Goal: Task Accomplishment & Management: Manage account settings

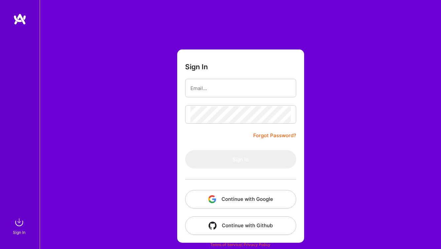
click at [261, 201] on button "Continue with Google" at bounding box center [240, 199] width 111 height 18
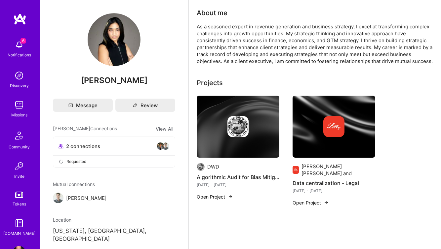
click at [18, 44] on img at bounding box center [19, 44] width 13 height 13
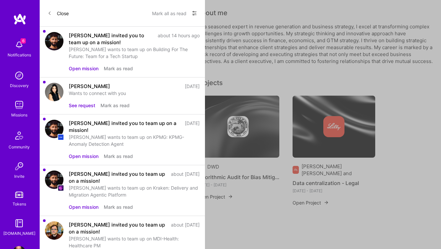
click at [84, 107] on button "See request" at bounding box center [82, 105] width 26 height 7
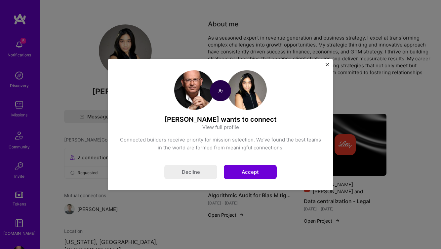
click at [257, 170] on button "Accept" at bounding box center [250, 172] width 53 height 14
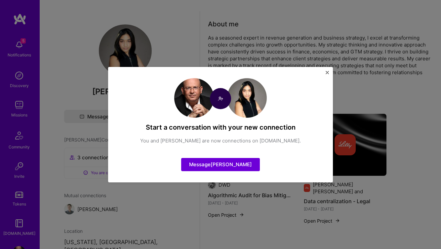
click at [326, 72] on img "Close" at bounding box center [326, 72] width 3 height 3
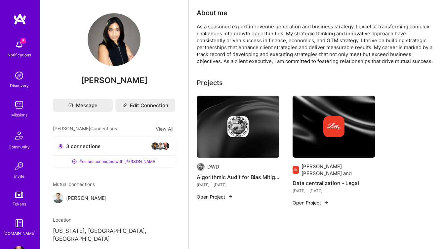
click at [17, 46] on img at bounding box center [19, 44] width 13 height 13
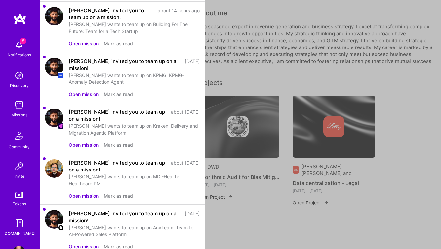
scroll to position [25, 0]
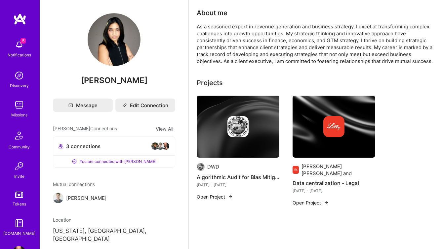
click at [18, 105] on img at bounding box center [19, 104] width 13 height 13
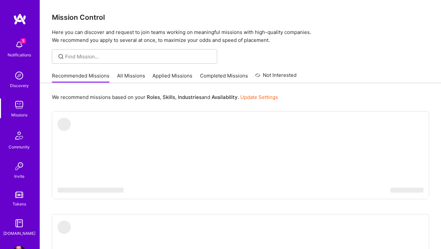
click at [128, 76] on link "All Missions" at bounding box center [131, 77] width 28 height 11
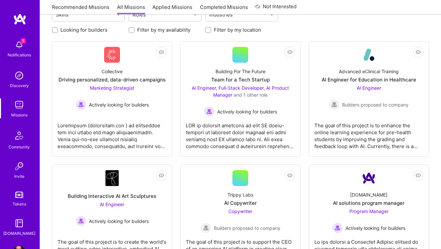
scroll to position [84, 0]
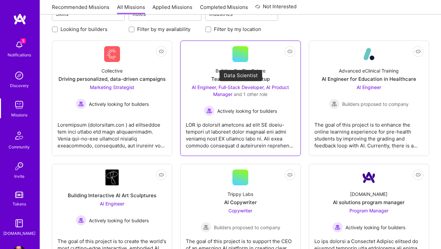
click at [243, 94] on span "and 1 other role" at bounding box center [251, 94] width 34 height 6
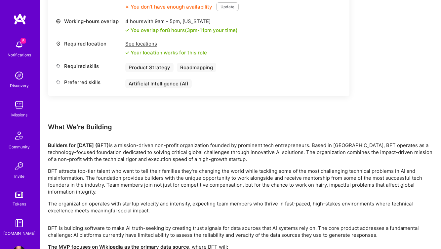
scroll to position [1137, 0]
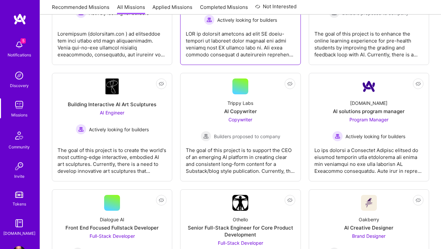
scroll to position [177, 0]
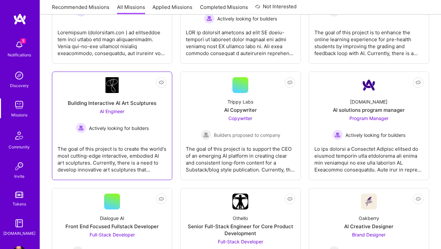
click at [119, 112] on span "AI Engineer" at bounding box center [112, 112] width 24 height 6
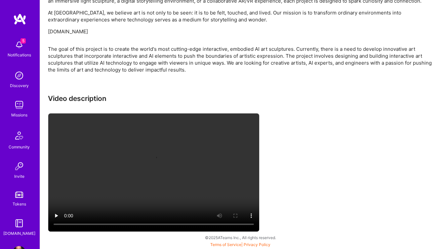
scroll to position [468, 0]
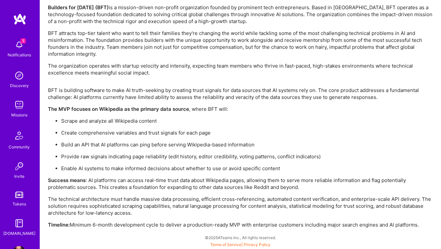
scroll to position [1129, 0]
